Goal: Information Seeking & Learning: Learn about a topic

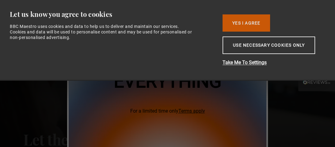
click at [233, 22] on button "Yes I Agree" at bounding box center [247, 22] width 48 height 17
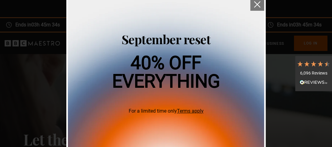
scroll to position [82, 0]
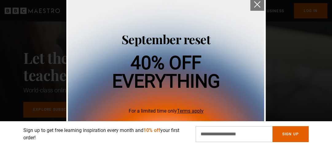
click at [258, 4] on img "close" at bounding box center [257, 4] width 6 height 6
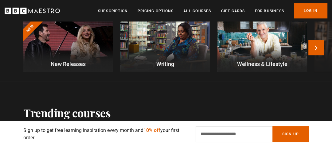
scroll to position [213, 0]
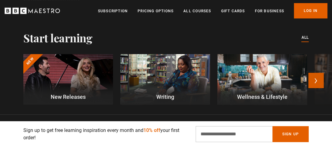
click at [316, 81] on button "Next" at bounding box center [315, 80] width 15 height 15
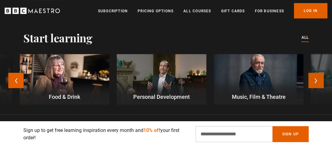
scroll to position [0, 178]
click at [317, 79] on button "Next" at bounding box center [315, 80] width 15 height 15
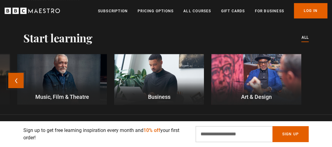
click at [13, 81] on button "Previous" at bounding box center [15, 80] width 15 height 15
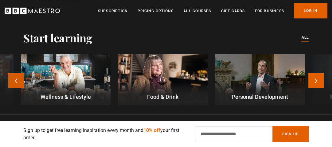
click at [14, 80] on button "Previous" at bounding box center [15, 80] width 15 height 15
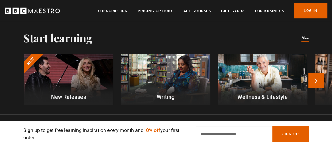
click at [159, 84] on div at bounding box center [166, 79] width 90 height 50
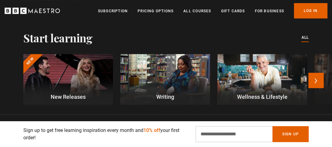
scroll to position [0, 266]
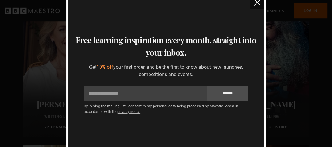
scroll to position [229, 0]
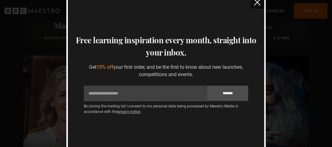
click at [257, 6] on button "close" at bounding box center [257, 2] width 14 height 14
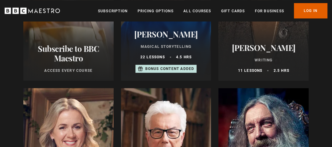
scroll to position [262, 0]
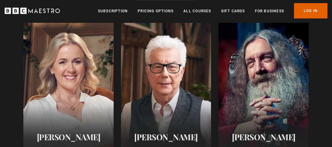
click at [251, 92] on div at bounding box center [263, 96] width 90 height 147
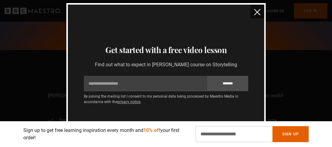
scroll to position [327, 0]
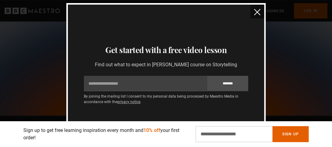
click at [257, 15] on img "close" at bounding box center [257, 12] width 6 height 6
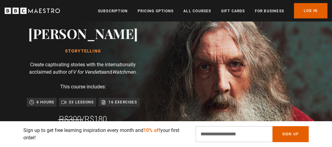
scroll to position [0, 1598]
